Goal: Transaction & Acquisition: Register for event/course

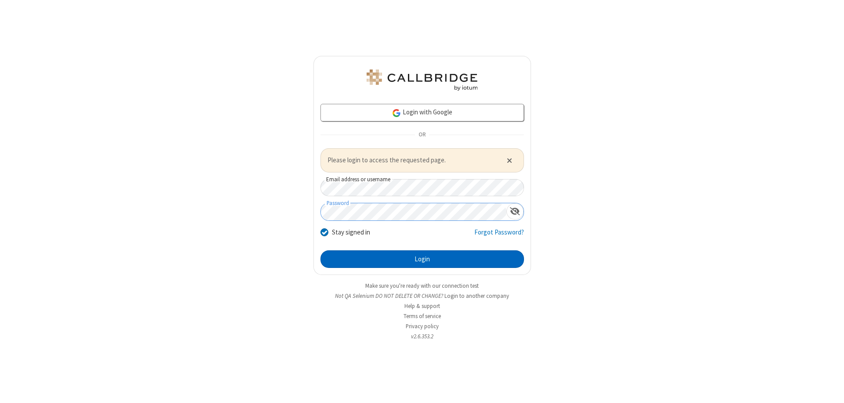
click at [422, 258] on button "Login" at bounding box center [421, 259] width 203 height 18
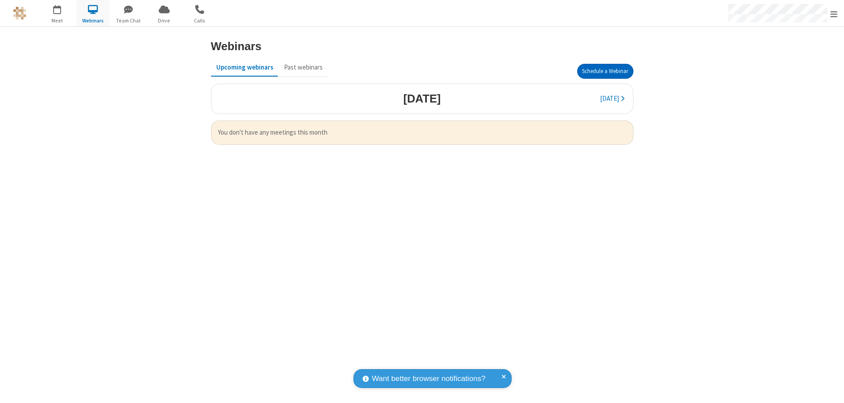
click at [605, 71] on button "Schedule a Webinar" at bounding box center [605, 71] width 56 height 15
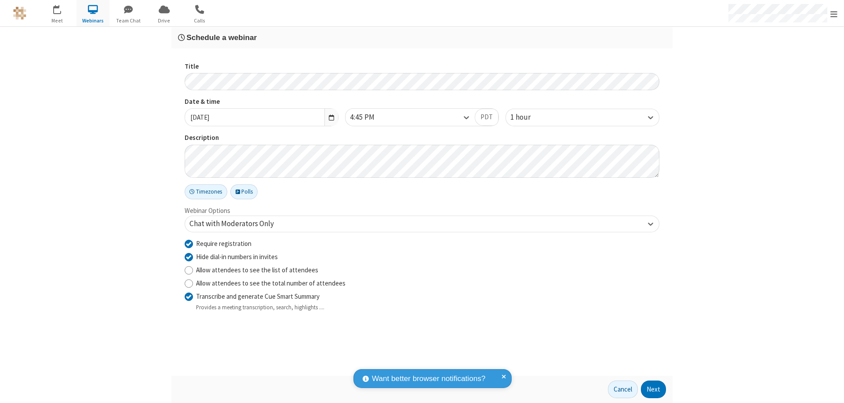
click at [189, 243] on input "Require registration" at bounding box center [189, 243] width 8 height 9
checkbox input "false"
click at [653, 389] on button "Next" at bounding box center [653, 389] width 25 height 18
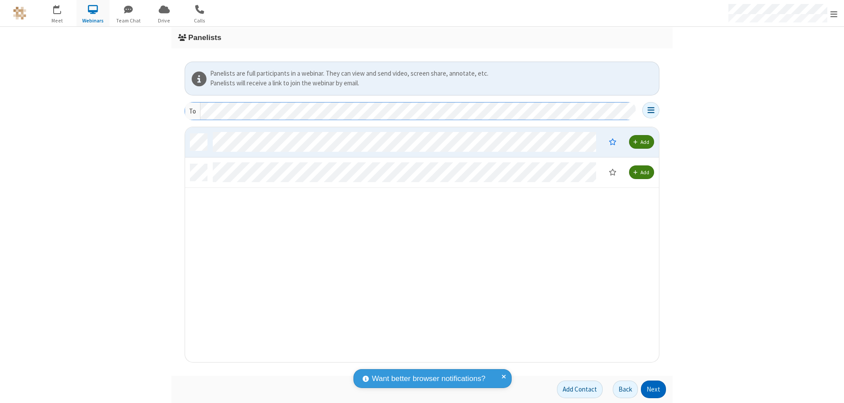
click at [653, 389] on button "Next" at bounding box center [653, 389] width 25 height 18
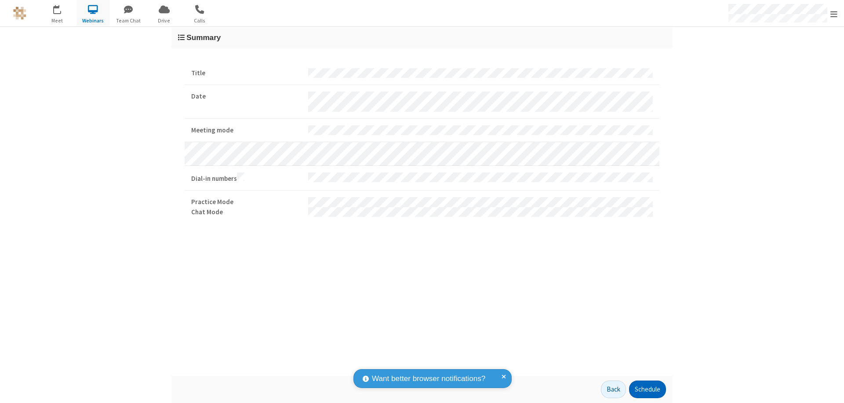
click at [647, 389] on button "Schedule" at bounding box center [647, 389] width 37 height 18
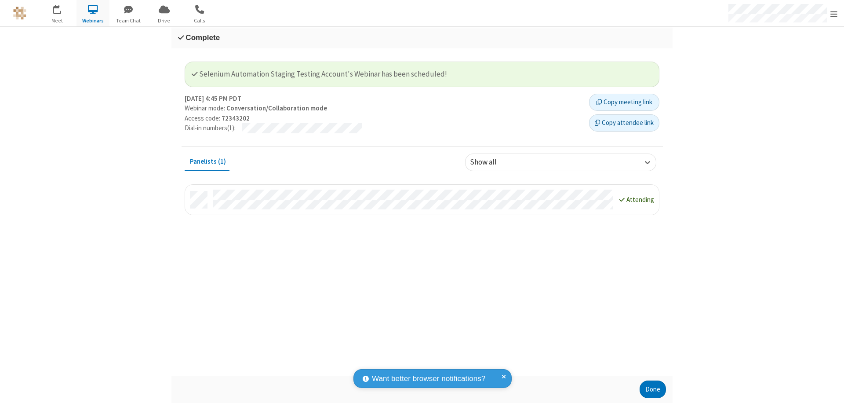
click at [653, 389] on button "Done" at bounding box center [652, 389] width 26 height 18
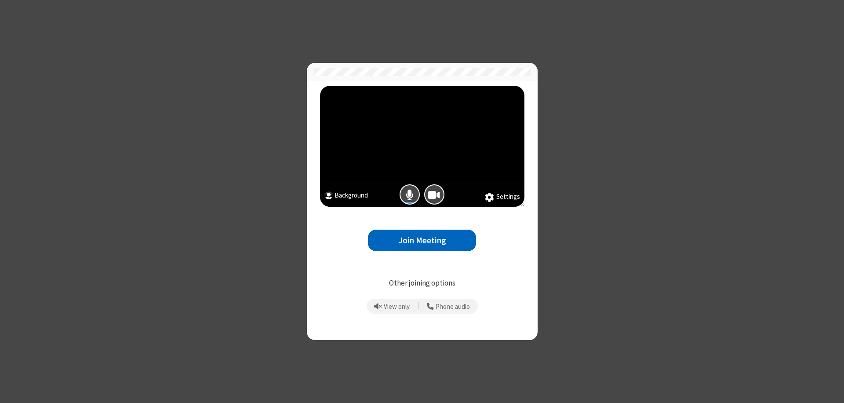
click at [422, 240] on button "Join Meeting" at bounding box center [422, 240] width 108 height 22
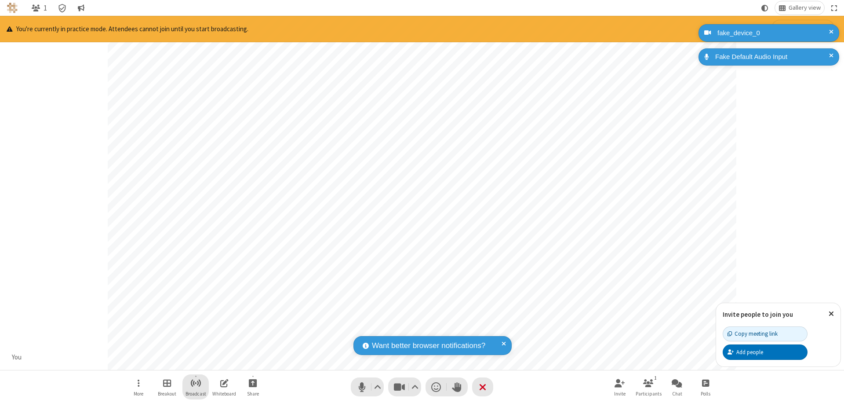
click at [195, 382] on span "Start broadcast" at bounding box center [195, 382] width 11 height 11
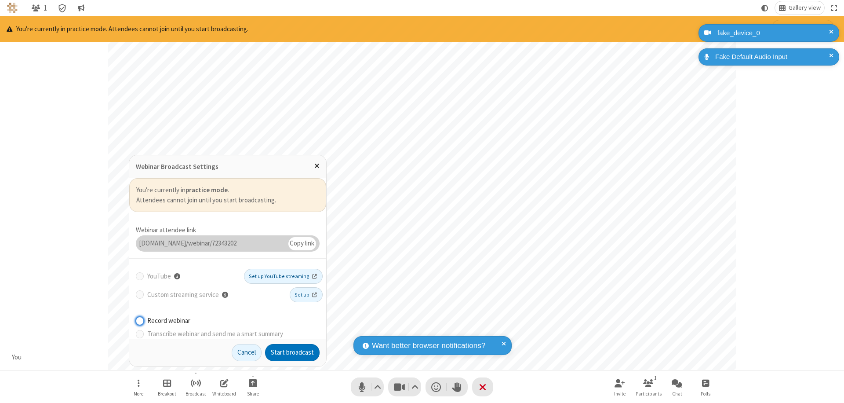
click at [292, 352] on button "Start broadcast" at bounding box center [292, 353] width 54 height 18
